Goal: Transaction & Acquisition: Purchase product/service

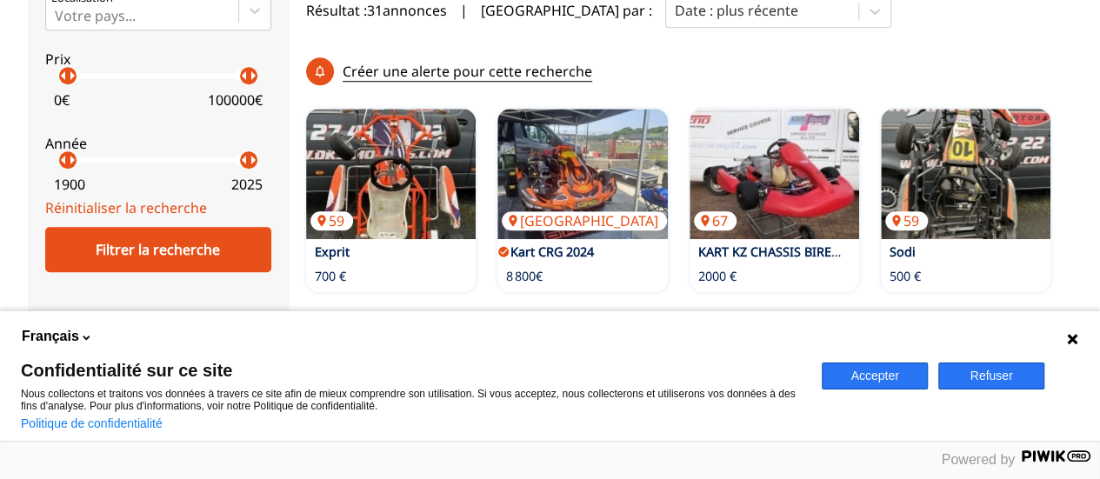
scroll to position [584, 0]
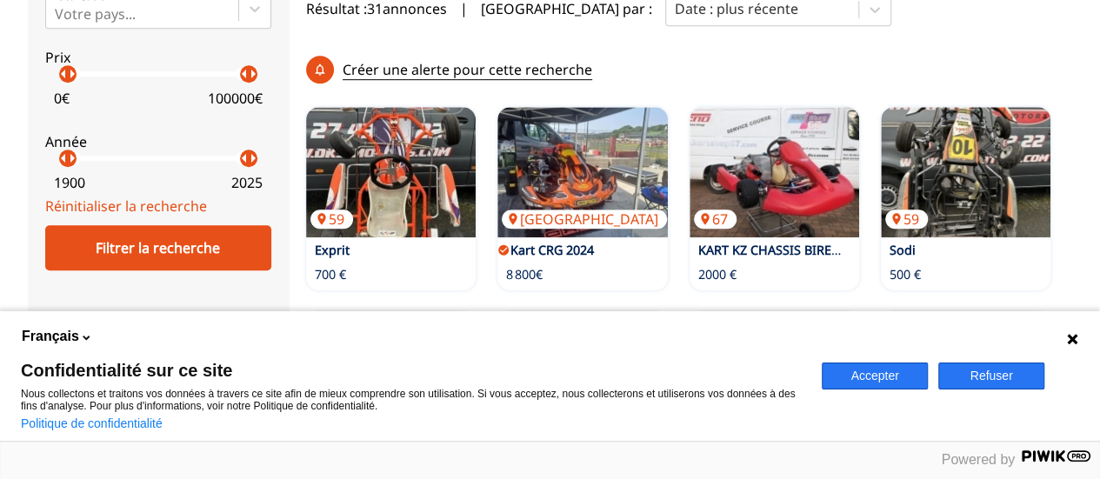
click at [1021, 369] on button "Refuser" at bounding box center [991, 376] width 106 height 27
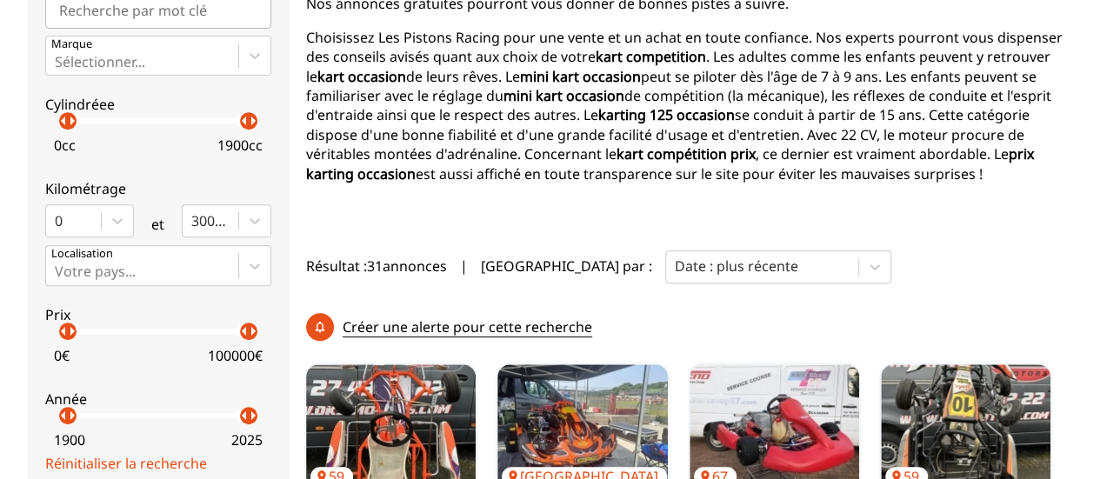
scroll to position [325, 0]
drag, startPoint x: 249, startPoint y: 326, endPoint x: 69, endPoint y: 341, distance: 180.6
click at [69, 341] on label "Prix arrow_left arrow_right arrow_left arrow_right 0 € 4000 €" at bounding box center [158, 332] width 226 height 77
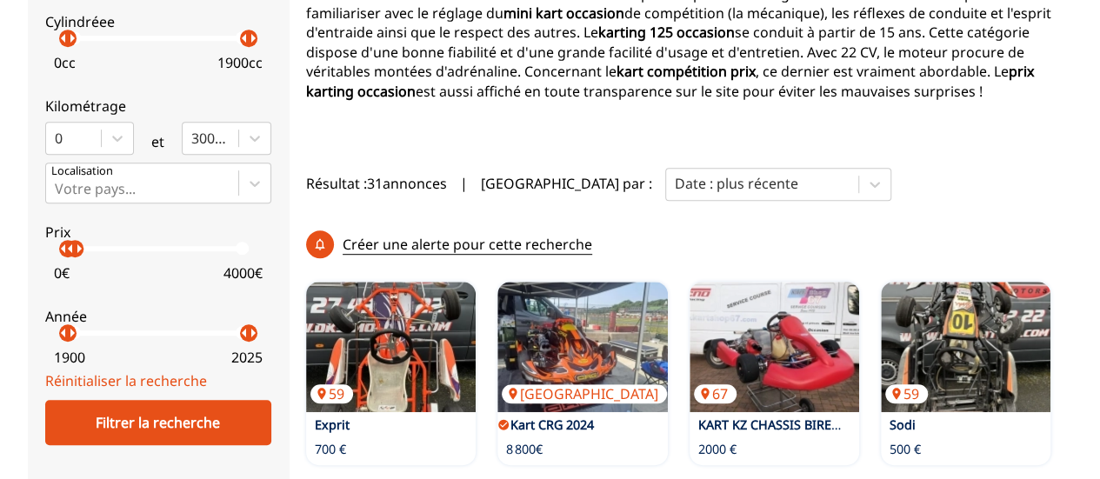
scroll to position [415, 0]
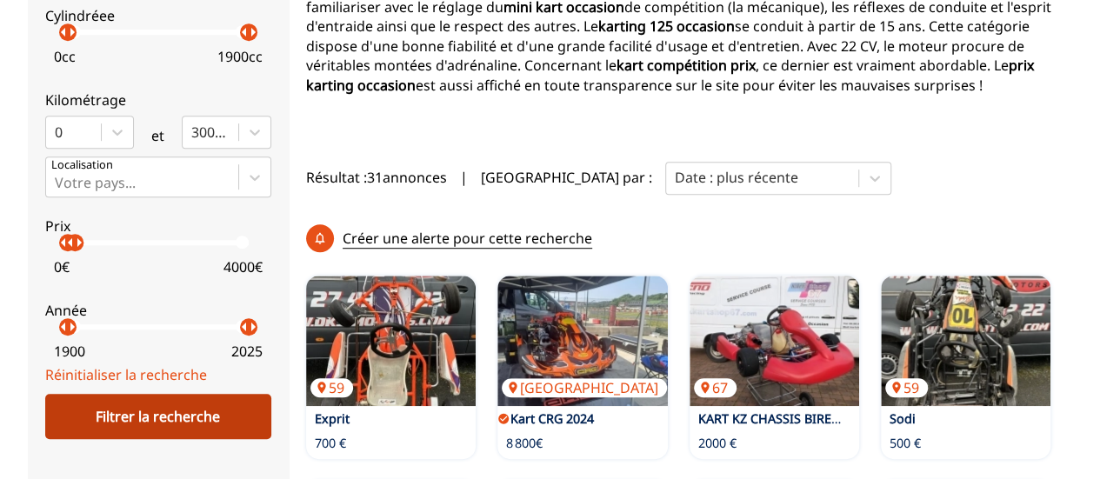
click at [223, 420] on div "Filtrer la recherche" at bounding box center [158, 416] width 226 height 45
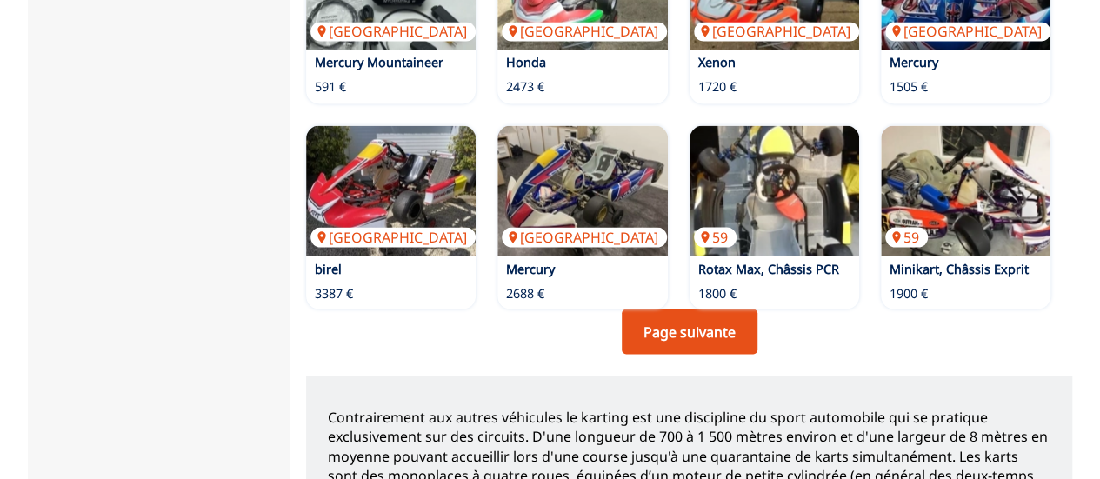
scroll to position [1490, 0]
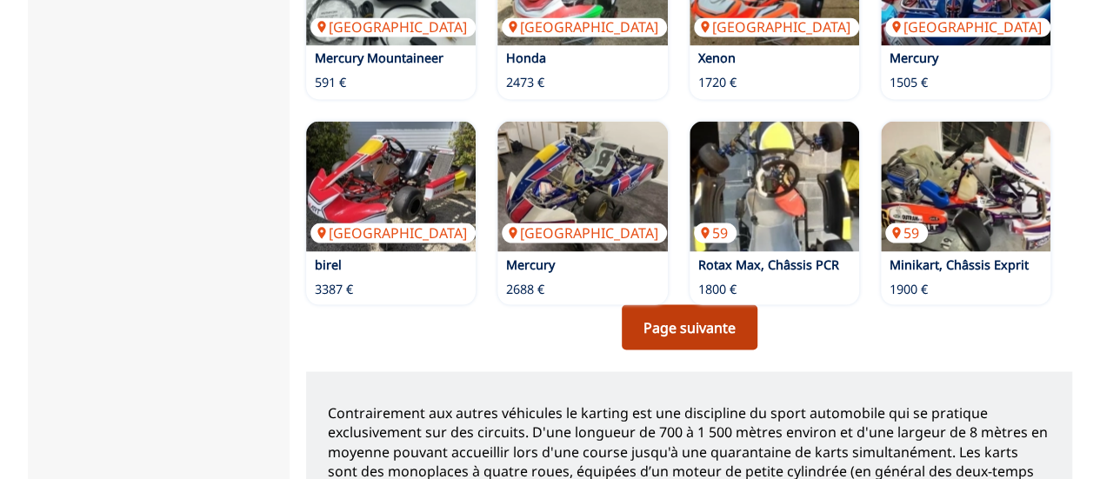
click at [669, 324] on link "Page suivante" at bounding box center [690, 326] width 136 height 45
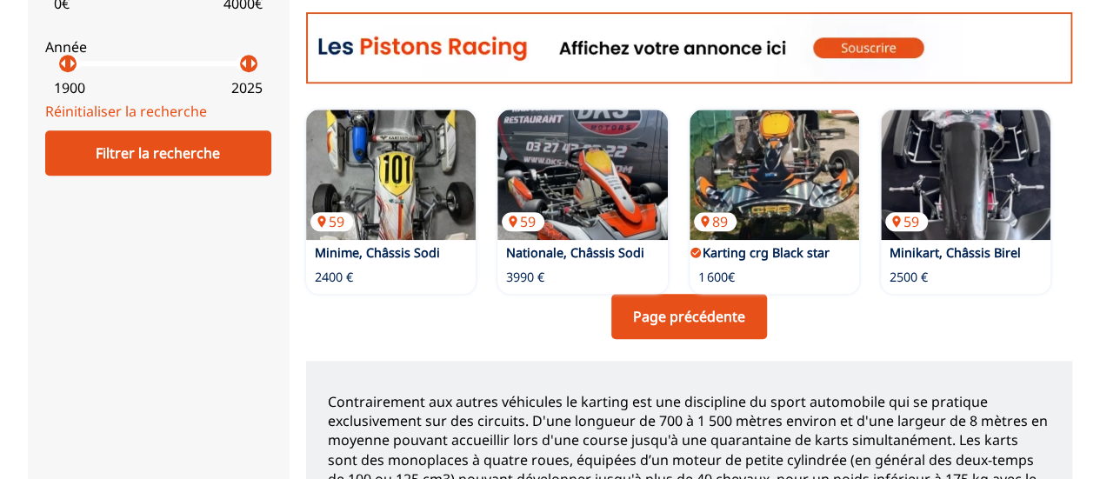
scroll to position [679, 0]
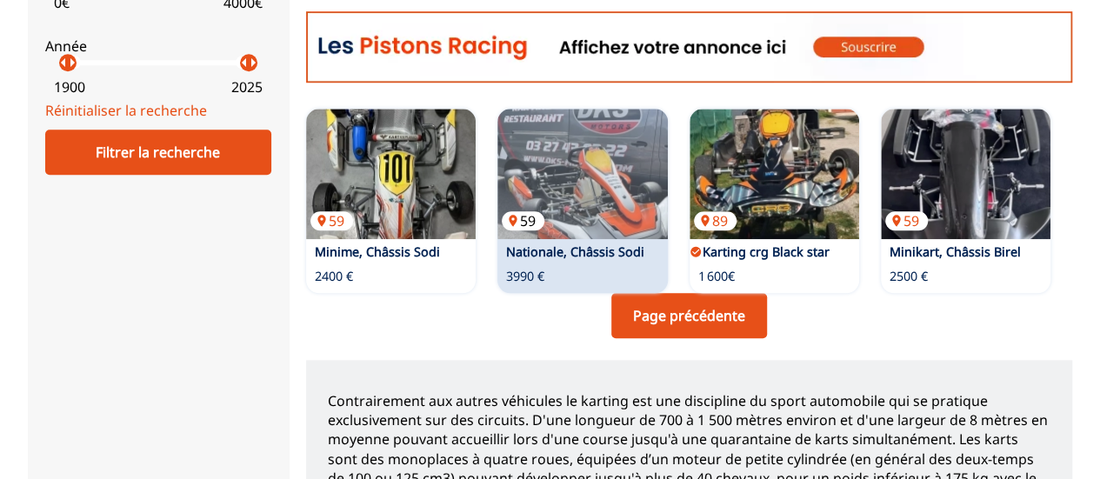
click at [639, 199] on img at bounding box center [583, 174] width 170 height 130
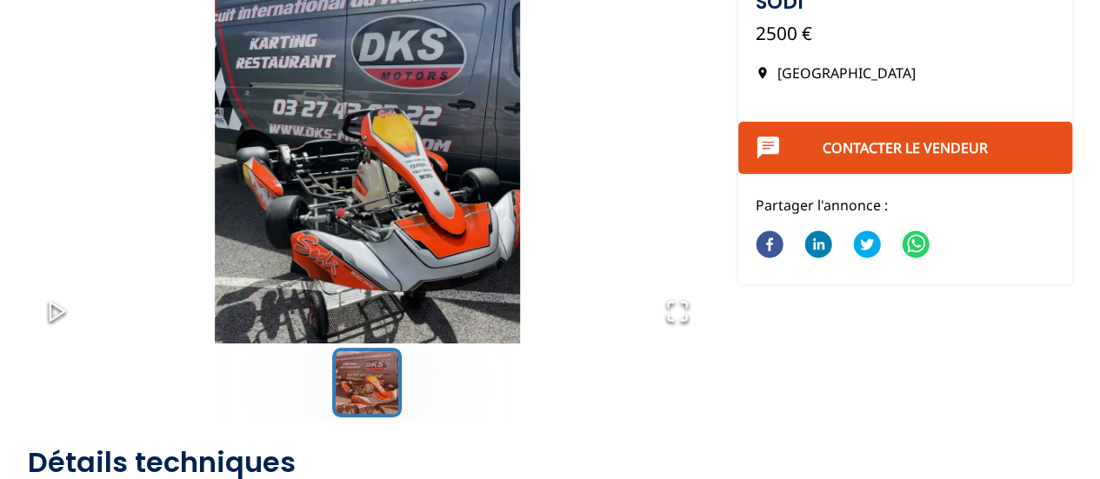
scroll to position [172, 0]
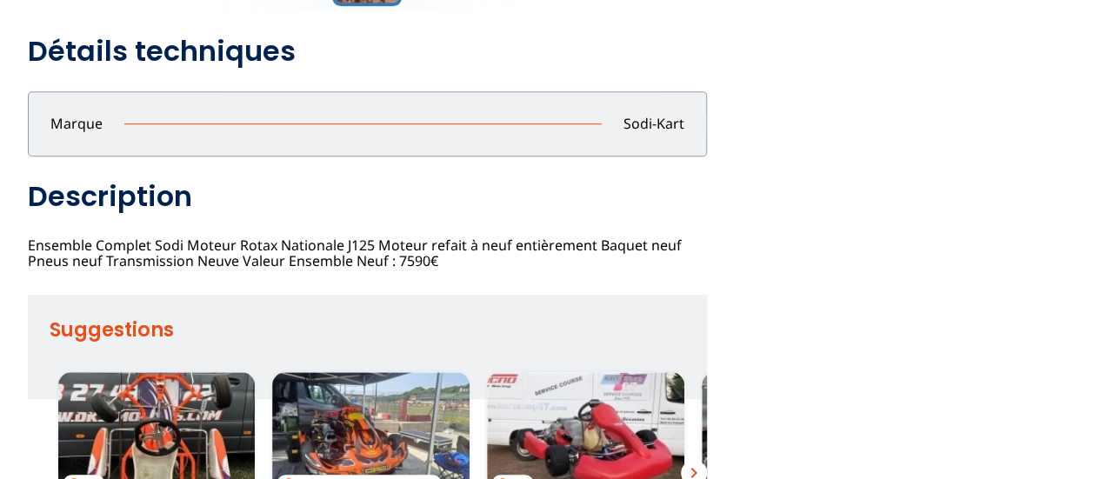
scroll to position [585, 0]
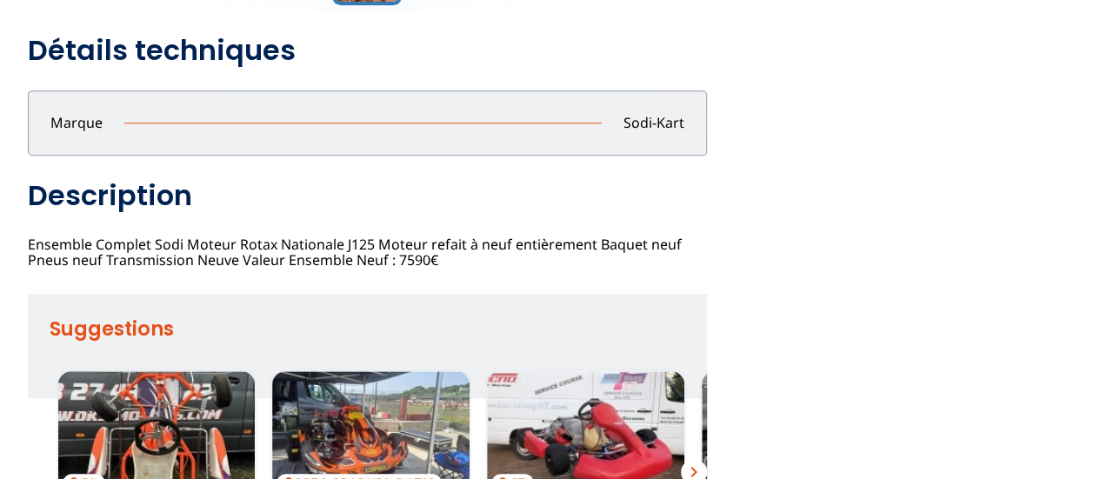
click at [639, 199] on h2 "Description" at bounding box center [367, 195] width 679 height 35
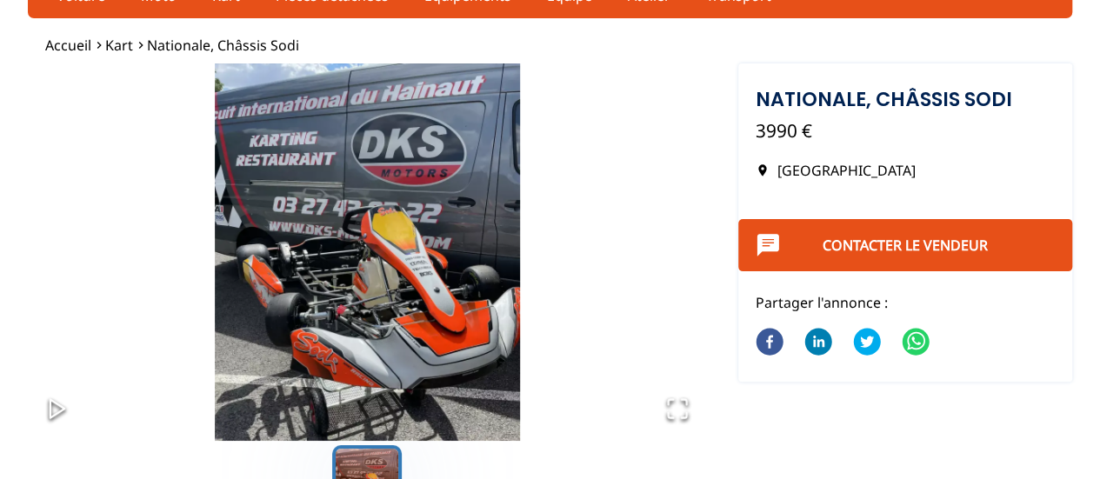
scroll to position [75, 0]
